Goal: Information Seeking & Learning: Learn about a topic

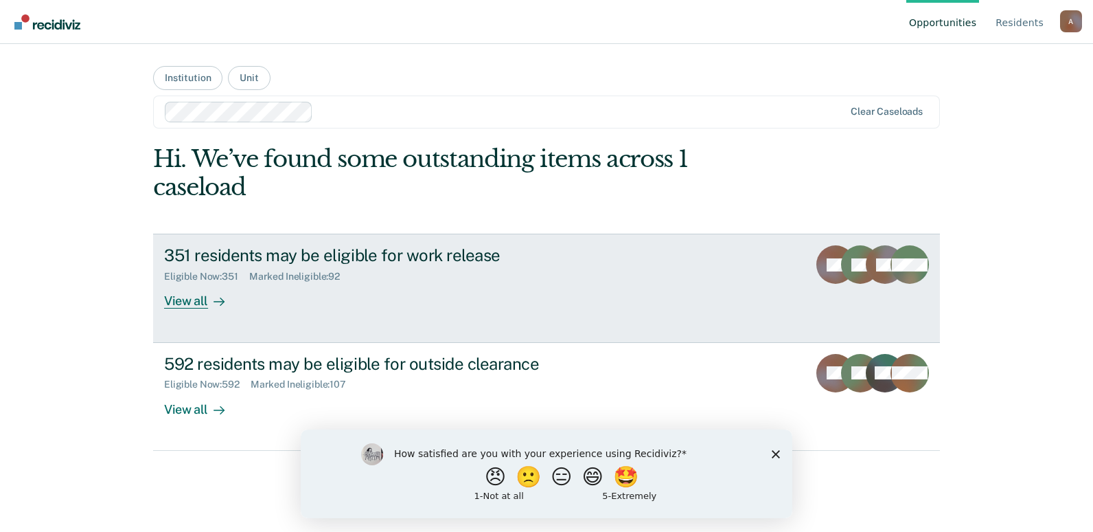
click at [199, 286] on div "View all" at bounding box center [202, 295] width 77 height 27
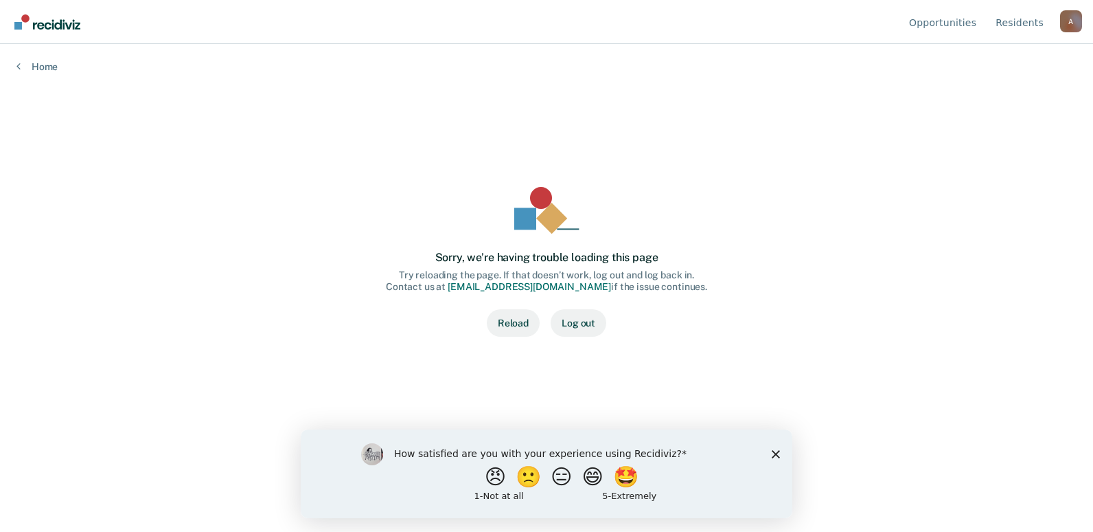
click at [497, 319] on button "Reload" at bounding box center [513, 322] width 53 height 27
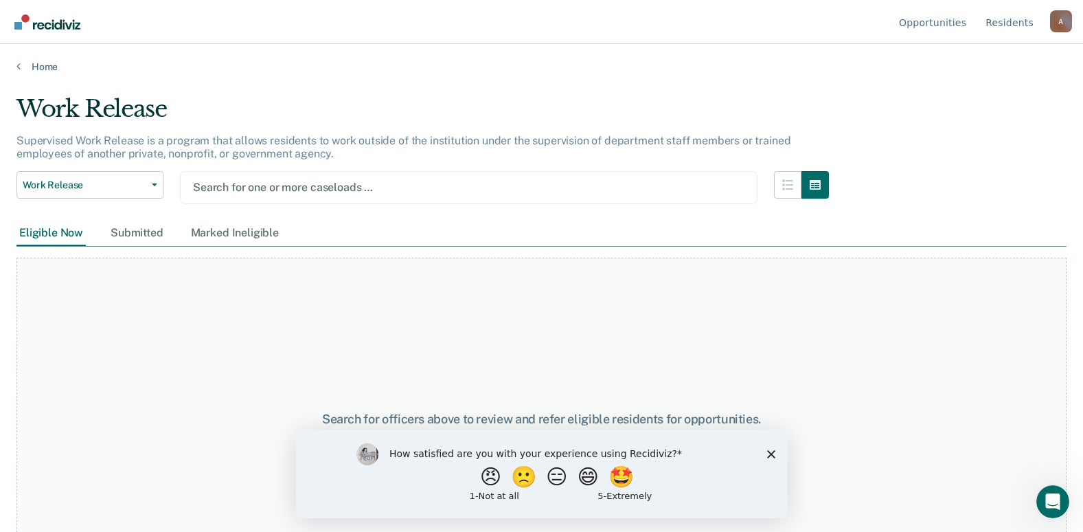
click at [773, 453] on icon "Close survey" at bounding box center [770, 453] width 8 height 8
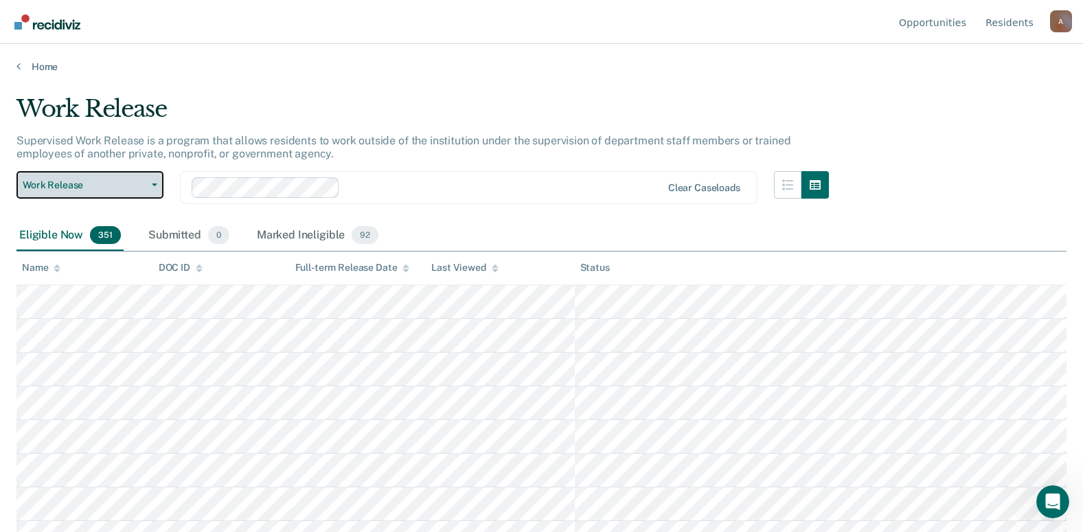
click at [135, 183] on span "Work Release" at bounding box center [85, 185] width 124 height 12
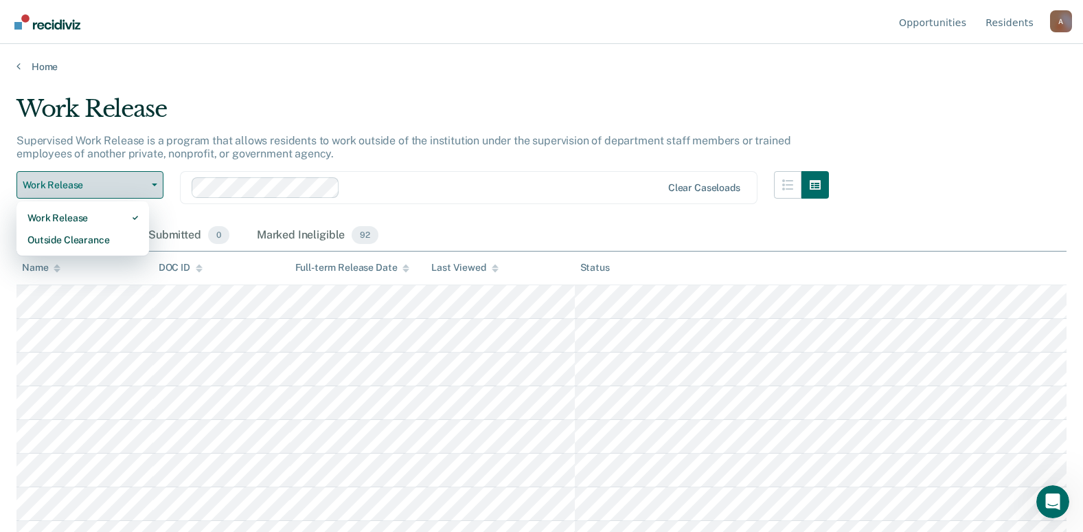
click at [135, 183] on span "Work Release" at bounding box center [85, 185] width 124 height 12
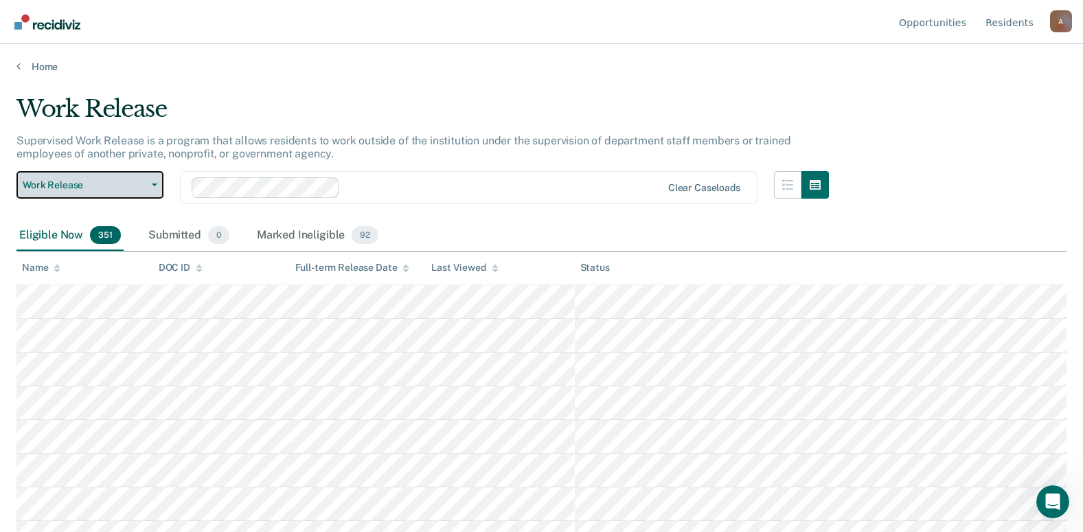
click at [146, 182] on span "Work Release" at bounding box center [85, 185] width 124 height 12
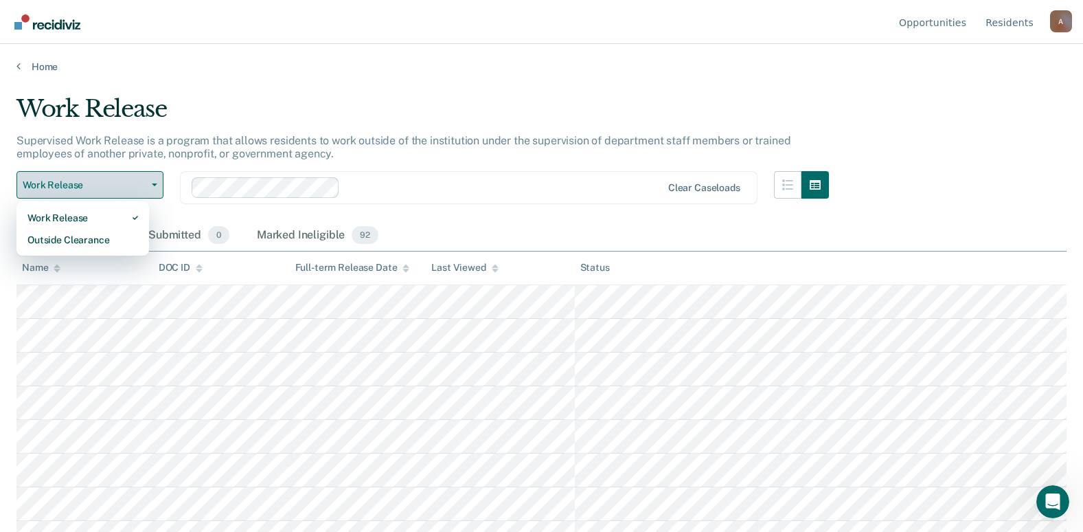
click at [146, 182] on span "Work Release" at bounding box center [85, 185] width 124 height 12
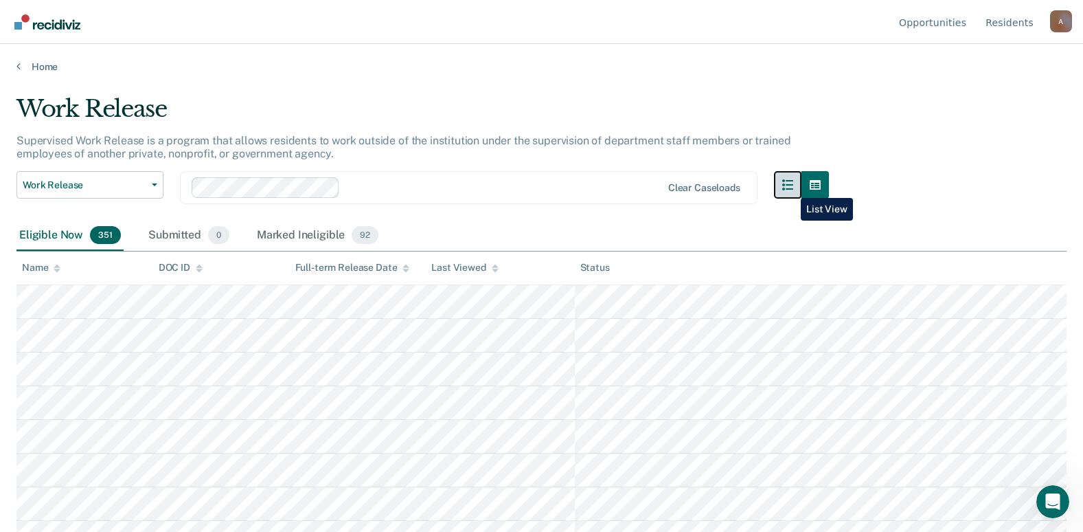
click at [790, 187] on icon "button" at bounding box center [787, 184] width 11 height 11
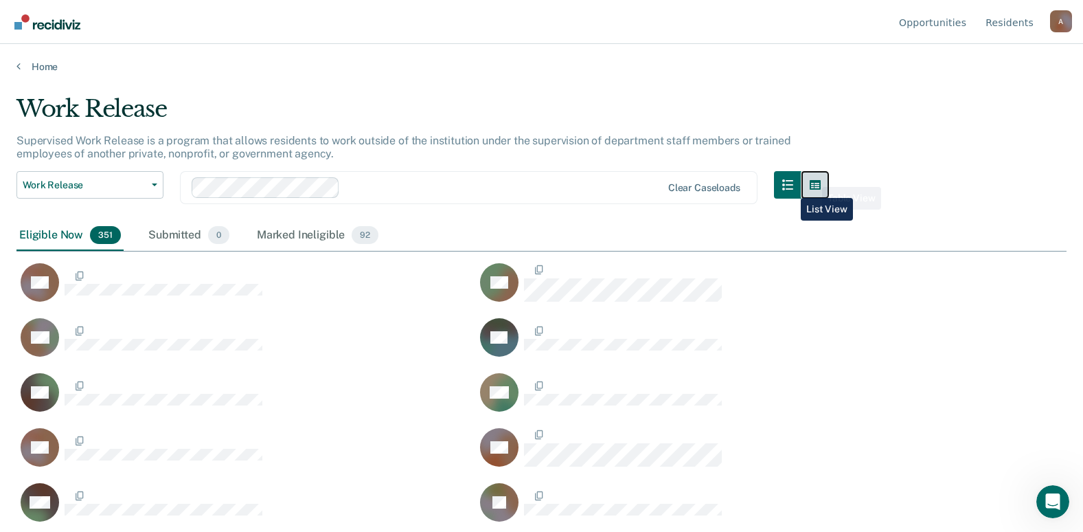
click at [821, 190] on icon "button" at bounding box center [815, 184] width 11 height 11
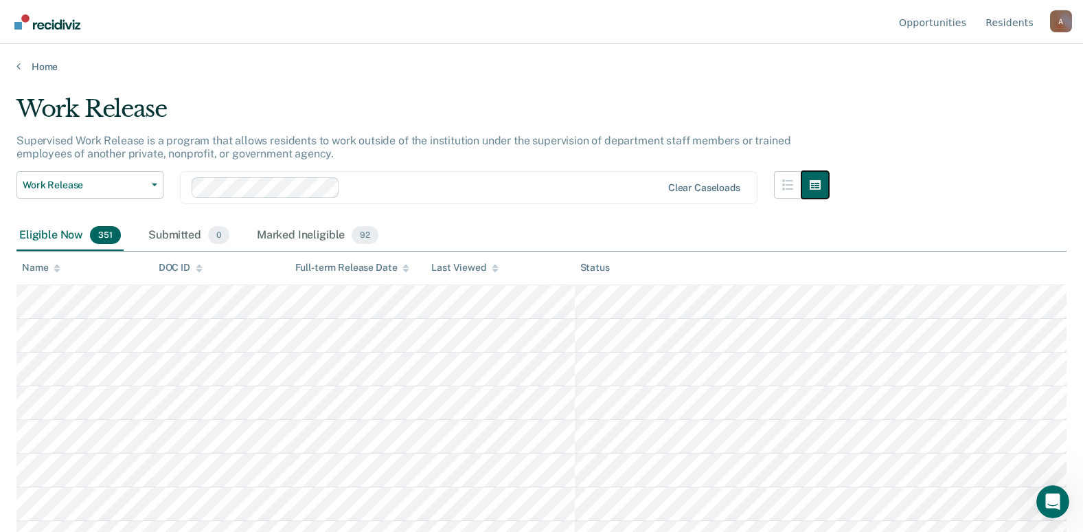
click at [694, 187] on div "Clear caseloads" at bounding box center [704, 188] width 72 height 12
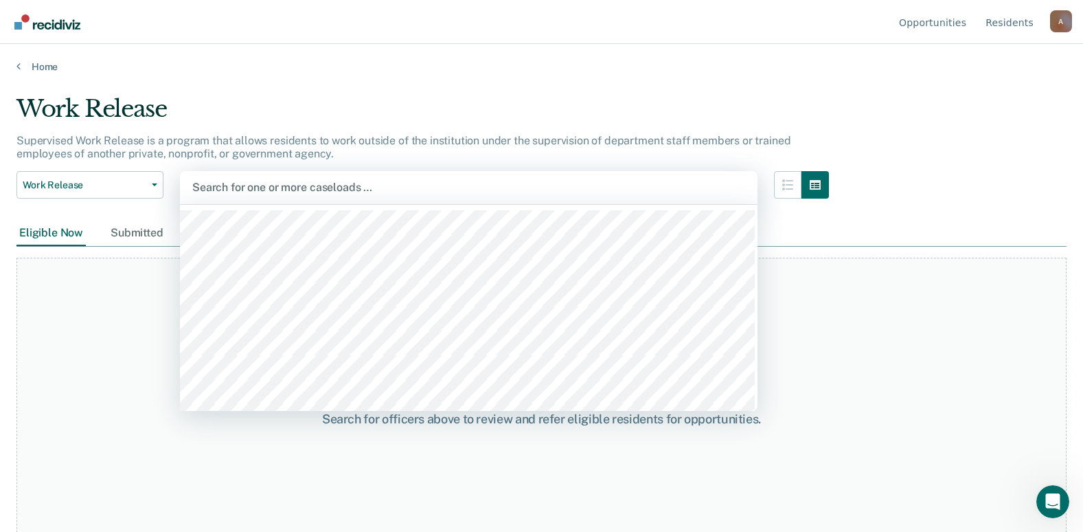
click at [229, 187] on div at bounding box center [468, 187] width 553 height 16
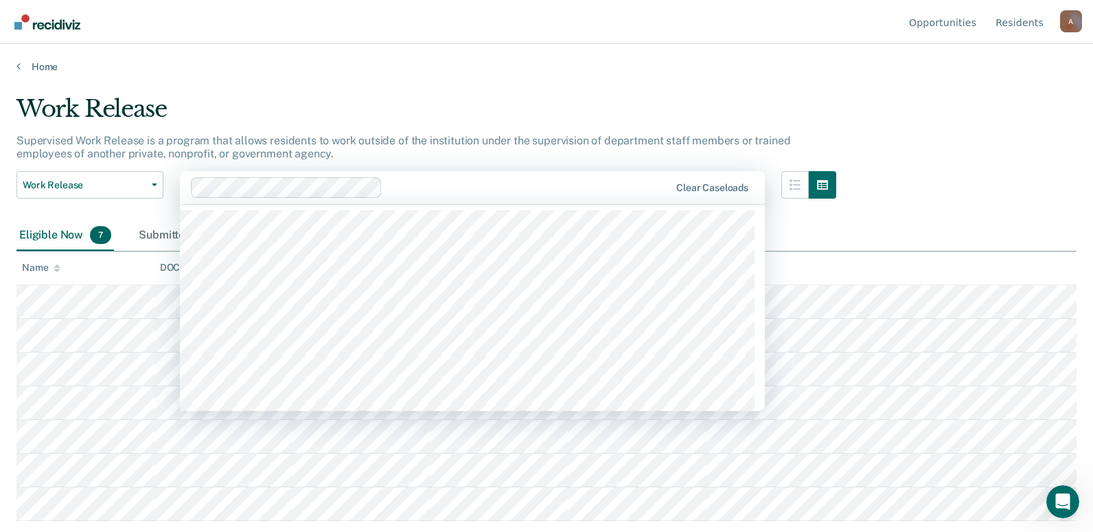
click at [280, 252] on div at bounding box center [472, 308] width 585 height 206
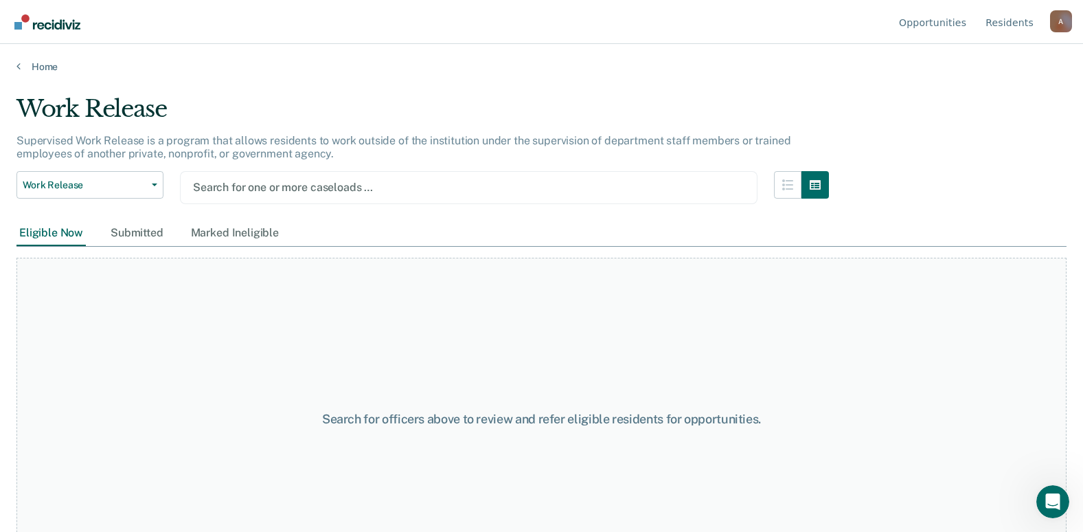
click at [295, 185] on div at bounding box center [468, 187] width 551 height 16
click at [330, 190] on div at bounding box center [468, 187] width 551 height 16
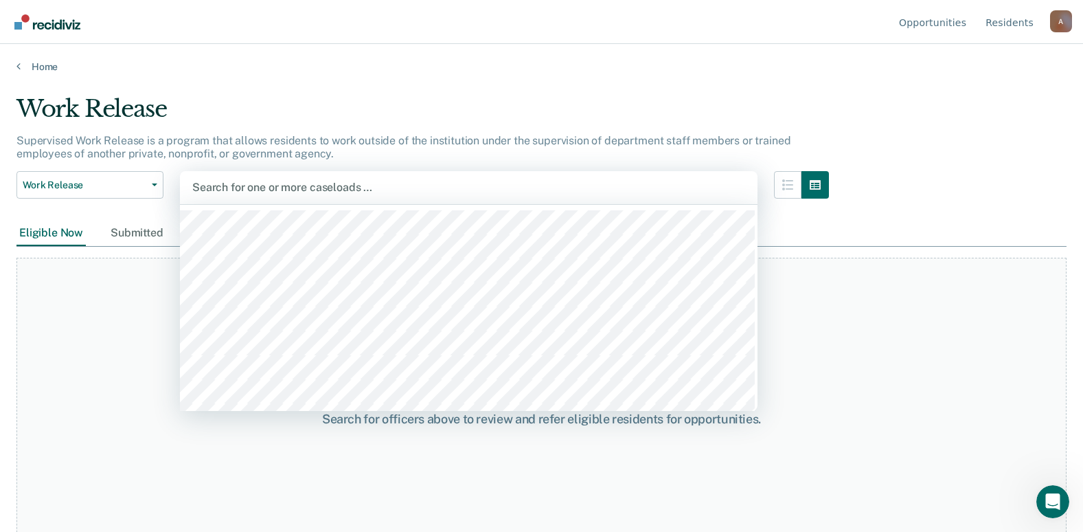
click at [293, 188] on div at bounding box center [468, 187] width 553 height 16
click at [323, 185] on div at bounding box center [468, 187] width 553 height 16
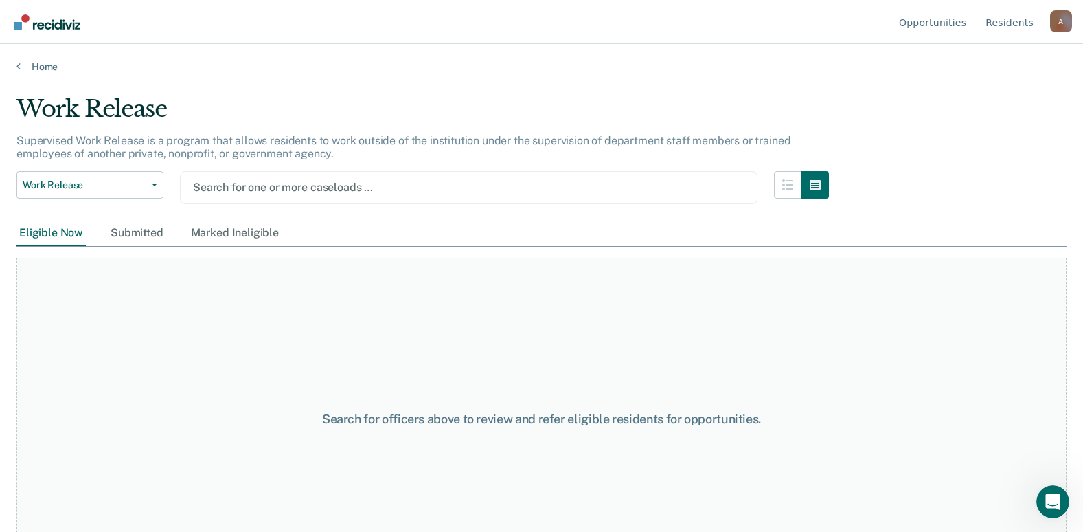
click at [305, 186] on div at bounding box center [468, 187] width 551 height 16
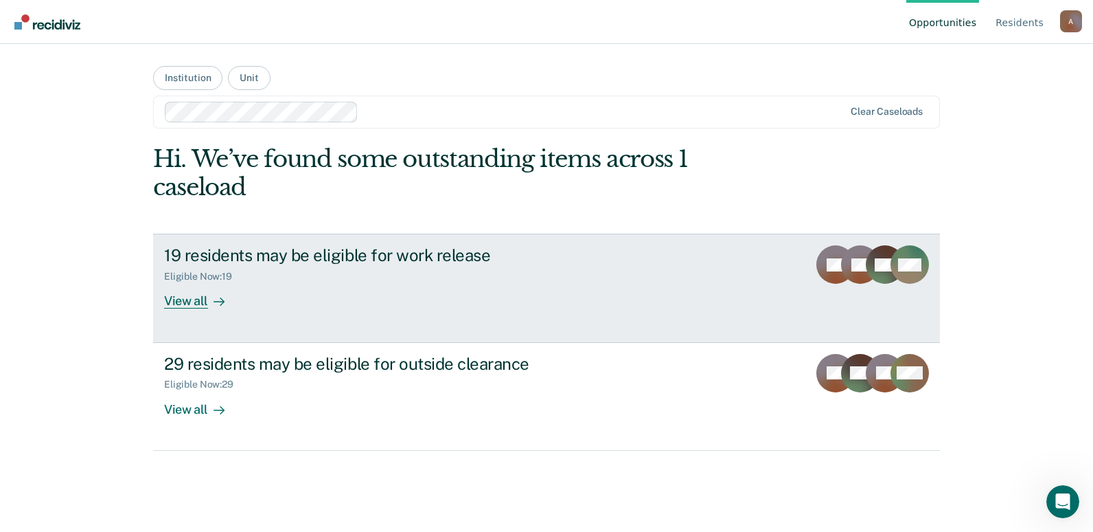
click at [308, 252] on div "19 residents may be eligible for work release" at bounding box center [405, 255] width 482 height 20
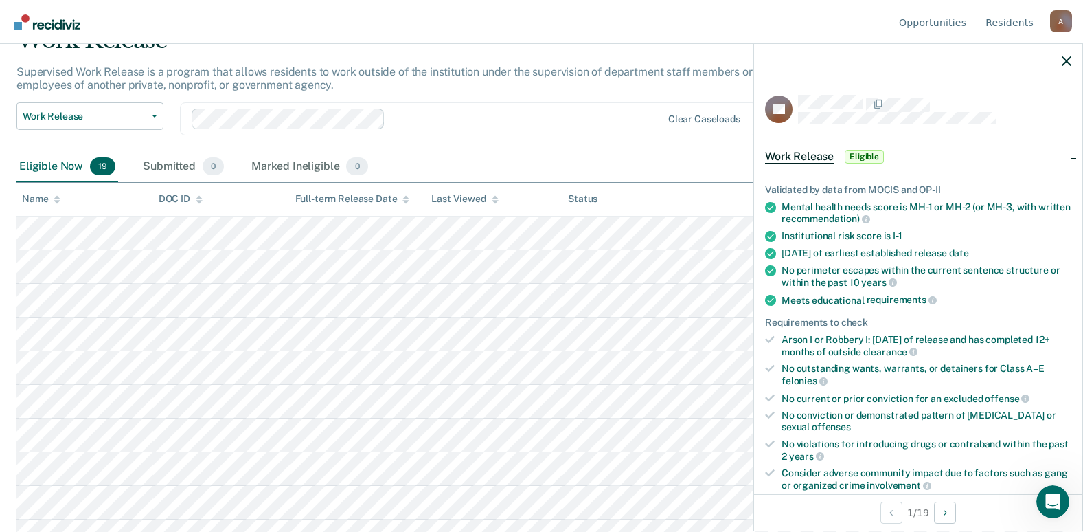
click at [605, 158] on div "Eligible Now 19 Submitted 0 Marked Ineligible 0" at bounding box center [541, 167] width 1050 height 31
click at [1059, 58] on div at bounding box center [918, 61] width 328 height 34
click at [1065, 60] on icon "button" at bounding box center [1067, 61] width 10 height 10
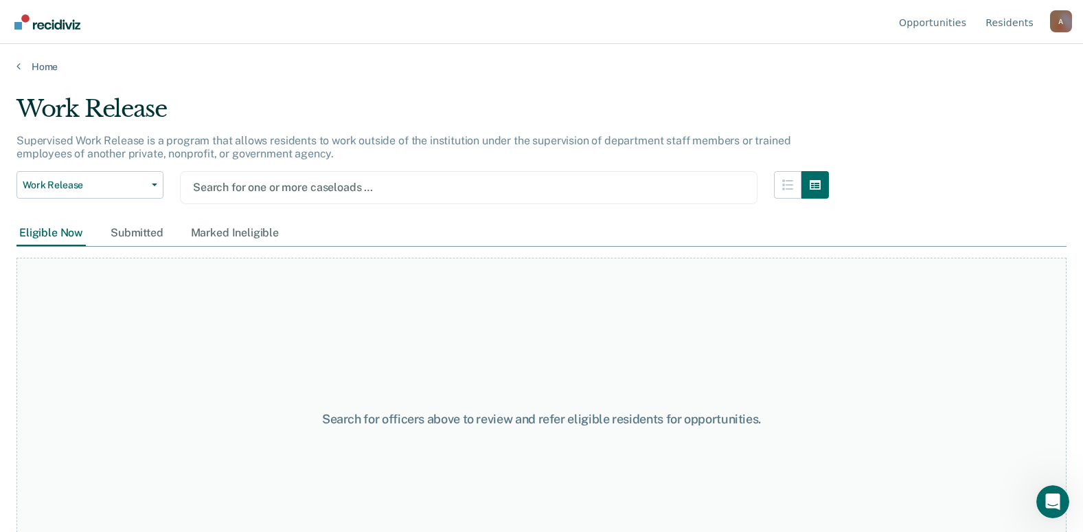
click at [343, 190] on div at bounding box center [468, 187] width 551 height 16
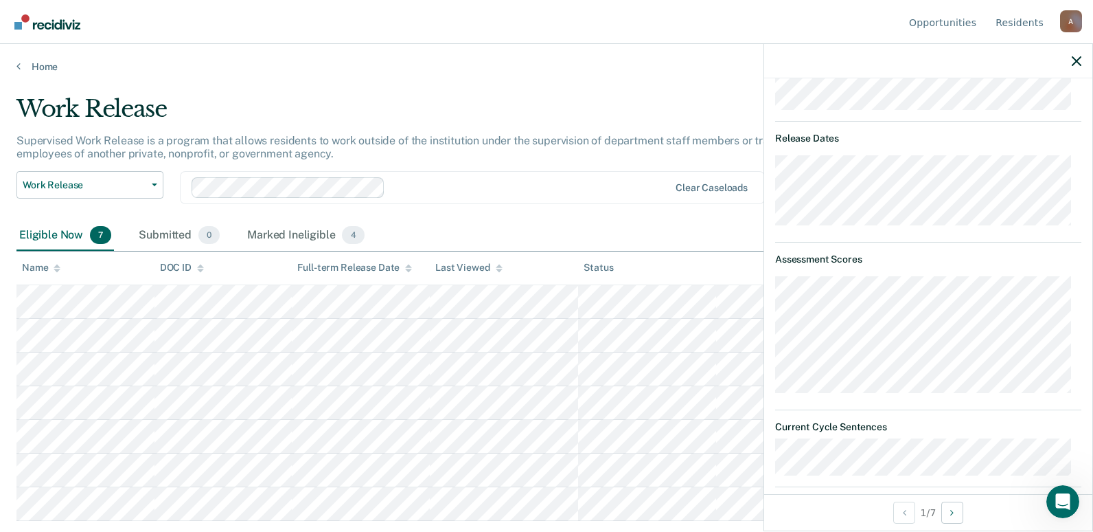
scroll to position [206, 0]
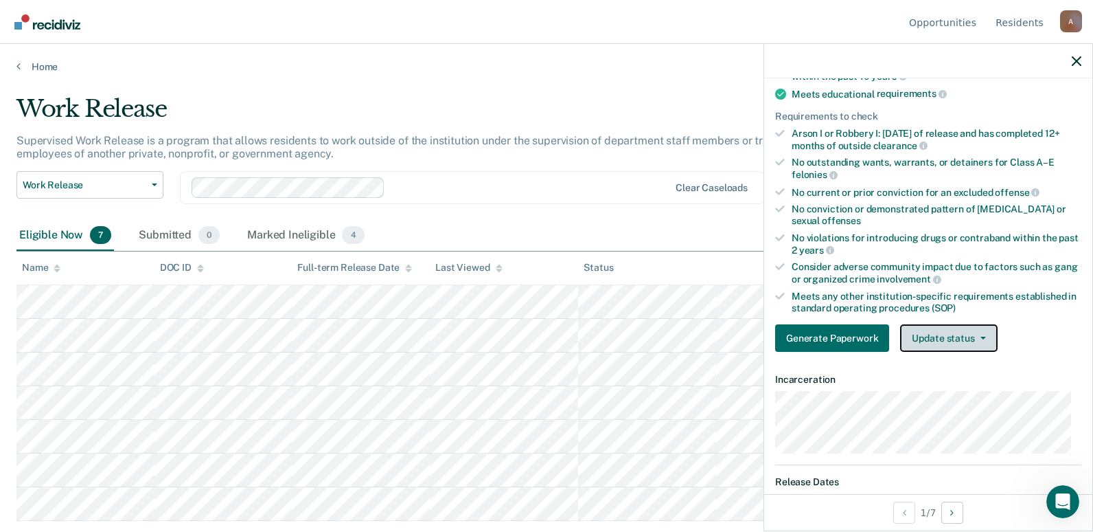
click at [981, 337] on icon "button" at bounding box center [983, 338] width 5 height 3
click at [1032, 324] on div "Generate Paperwork Update status Mark Submitted Mark Ineligible" at bounding box center [928, 337] width 306 height 27
click at [1080, 65] on icon "button" at bounding box center [1077, 61] width 10 height 10
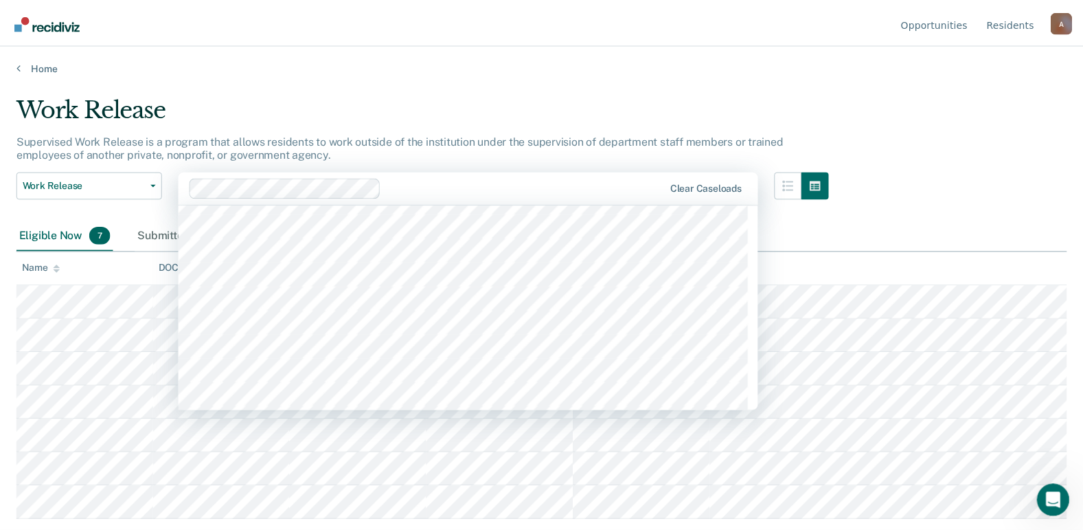
scroll to position [0, 0]
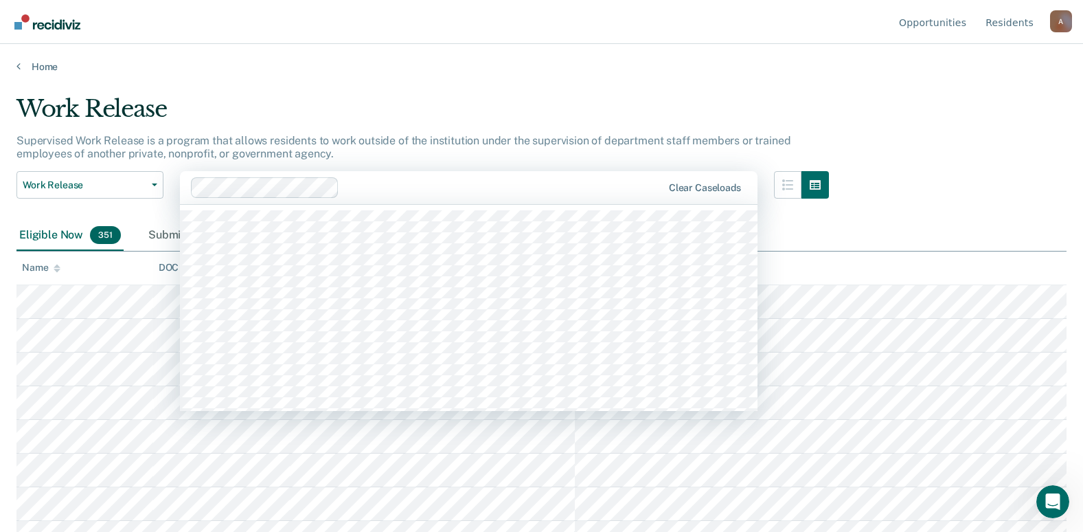
click at [523, 187] on div at bounding box center [503, 187] width 317 height 16
